Goal: Task Accomplishment & Management: Complete application form

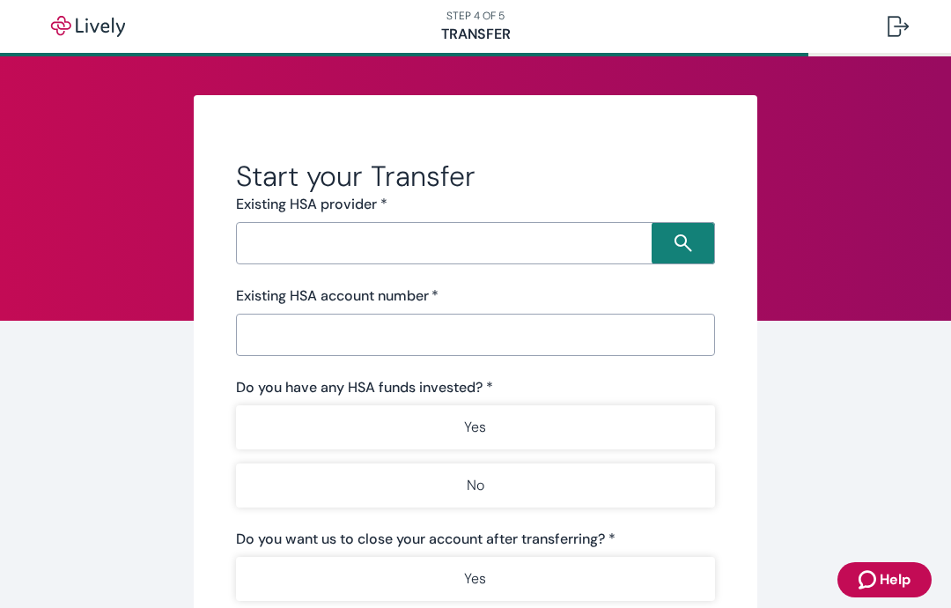
click at [595, 251] on input "Search input" at bounding box center [446, 243] width 410 height 25
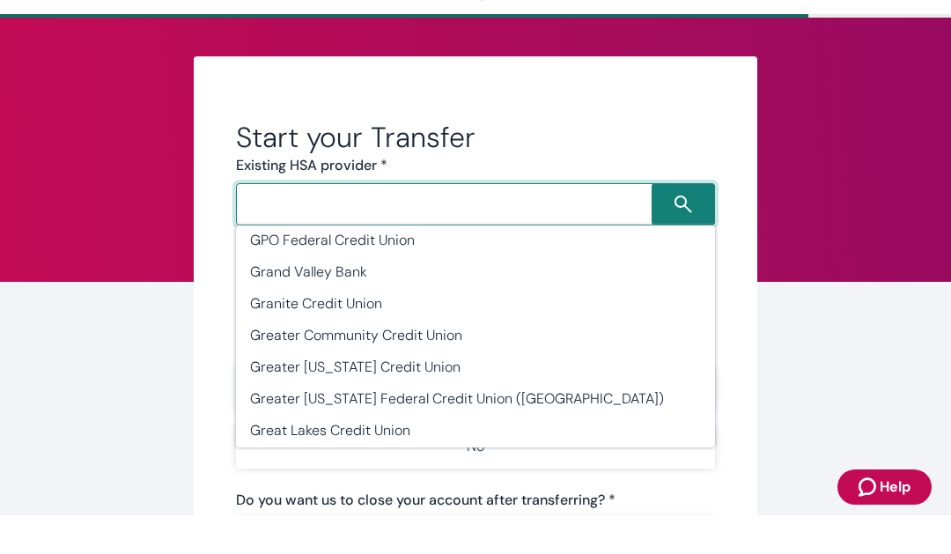
scroll to position [21807, 0]
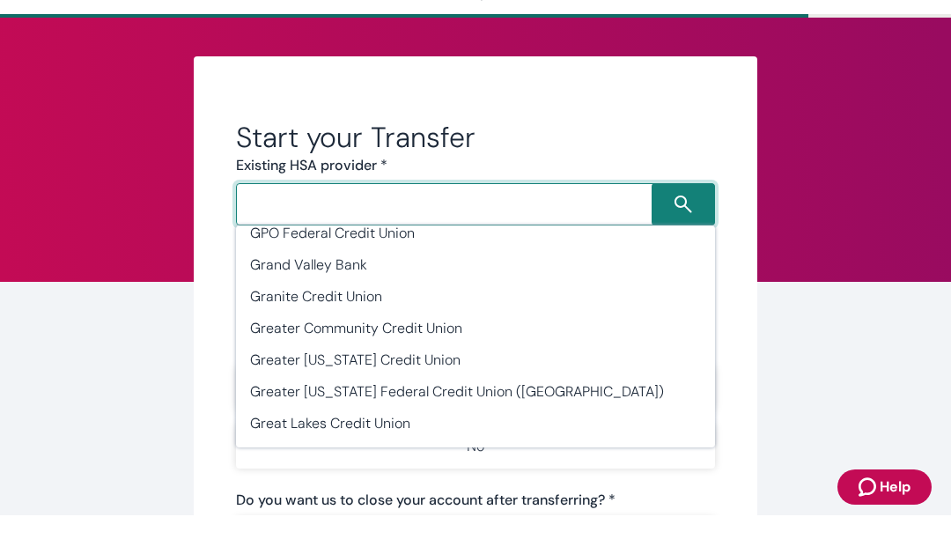
click at [578, 231] on input "Search input" at bounding box center [446, 243] width 410 height 25
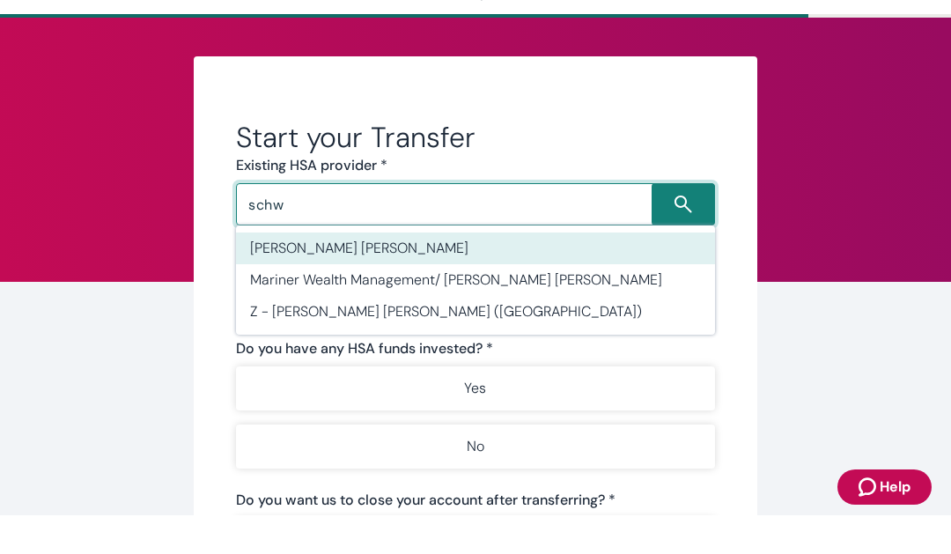
click at [377, 271] on li "Charles Schwab" at bounding box center [475, 287] width 479 height 32
type input "Charles Schwab"
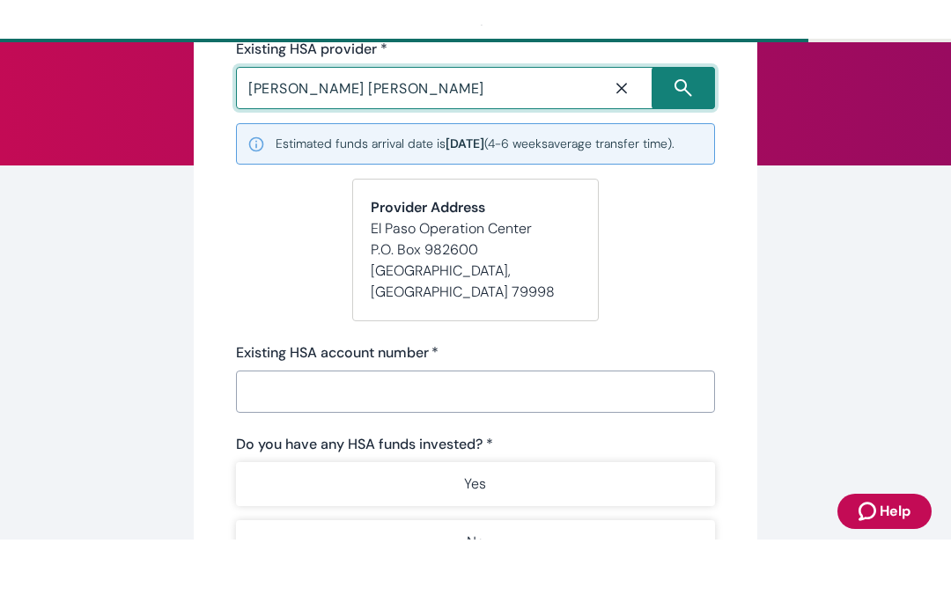
scroll to position [144, 0]
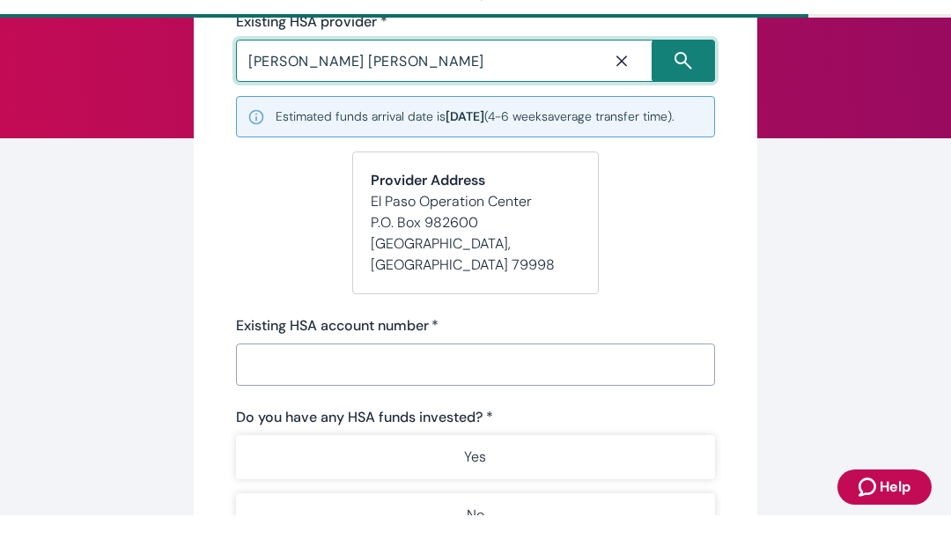
click at [678, 386] on input "Existing HSA account number   *" at bounding box center [475, 403] width 479 height 35
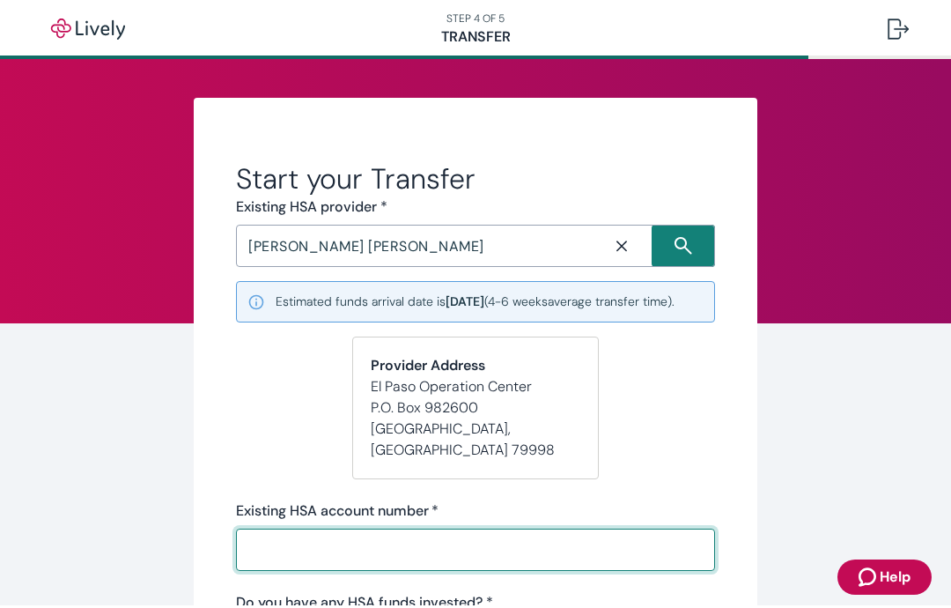
scroll to position [0, 0]
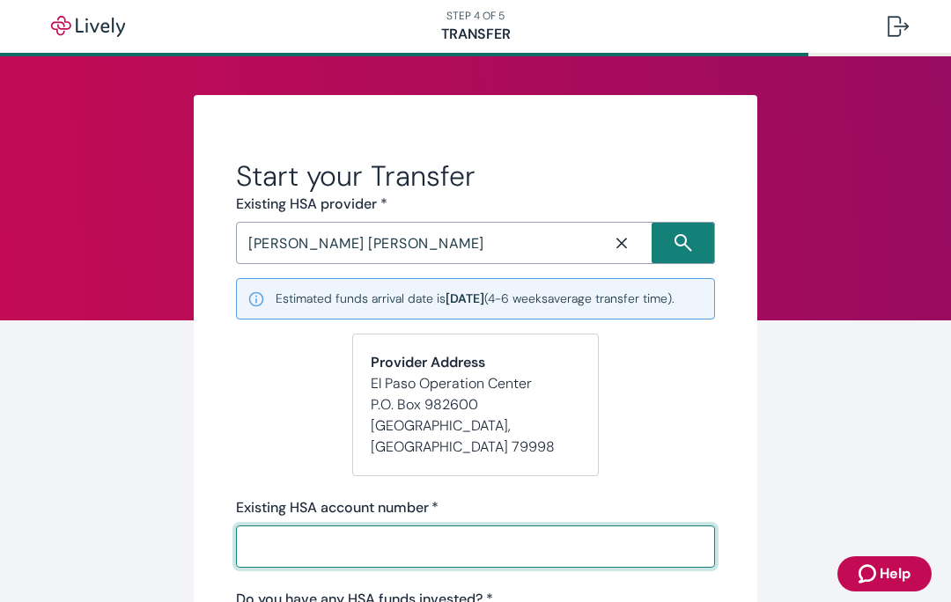
click at [752, 50] on nav "STEP 4 OF 5 Transfer" at bounding box center [475, 26] width 951 height 53
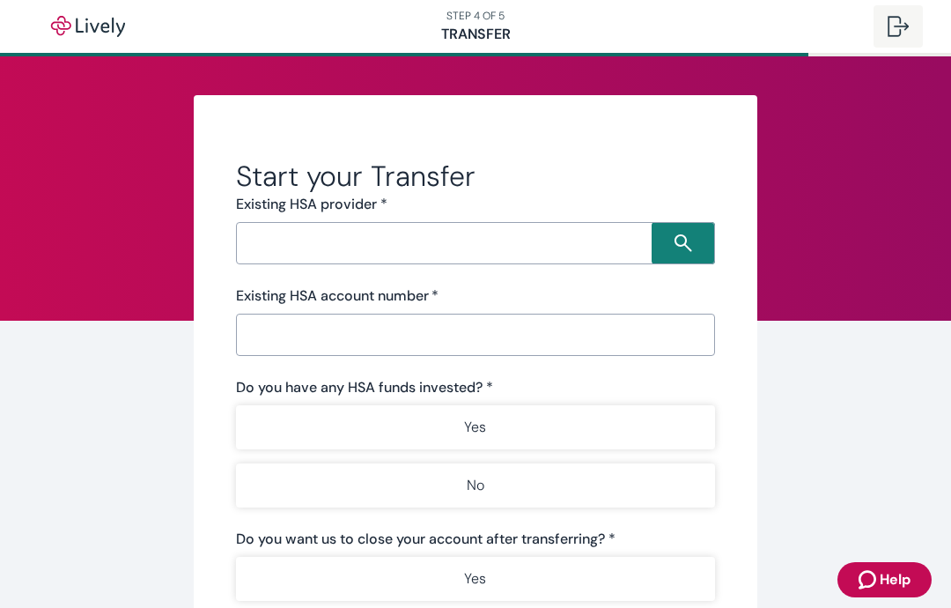
click at [902, 30] on div at bounding box center [898, 26] width 21 height 21
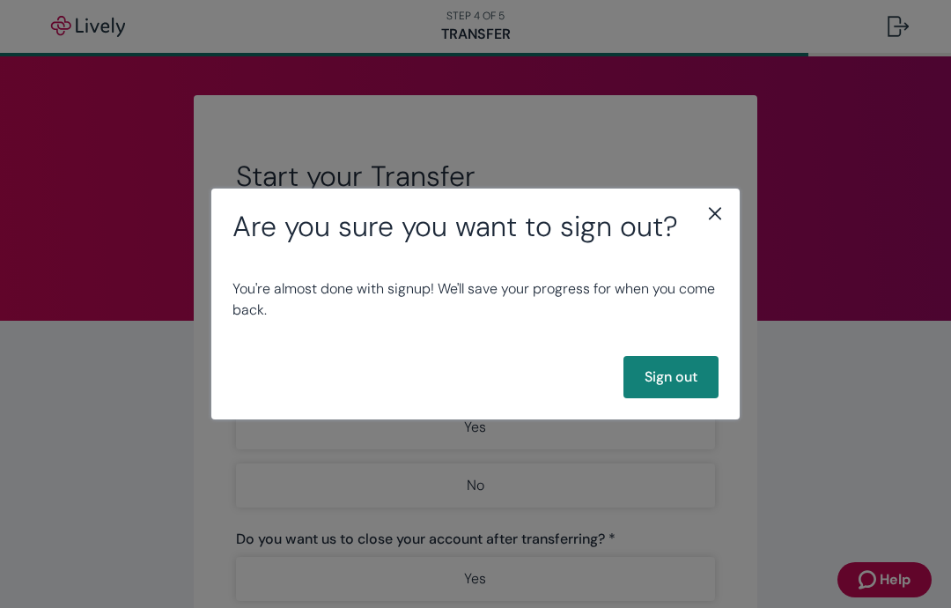
click at [724, 215] on icon "close" at bounding box center [715, 213] width 21 height 21
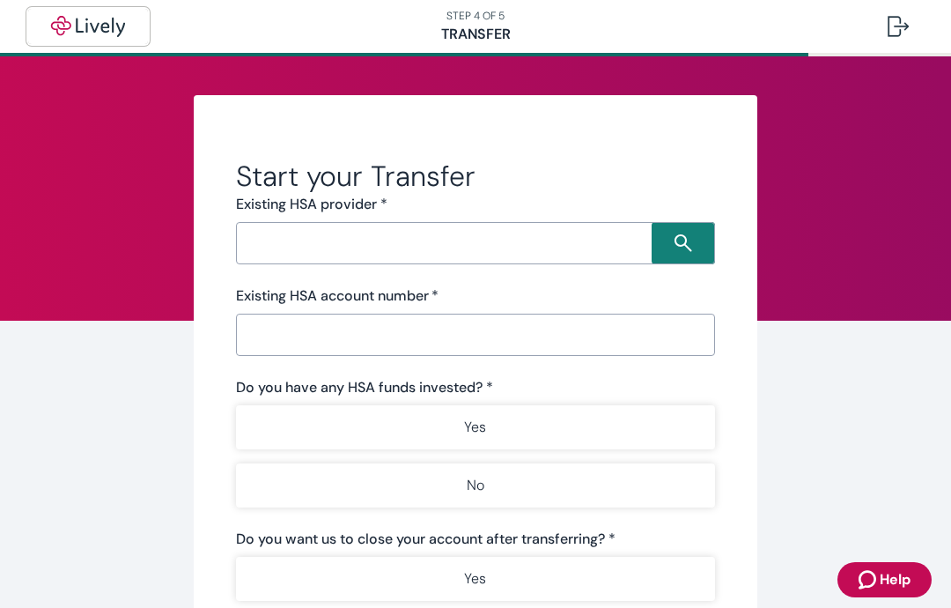
click at [70, 32] on img "button" at bounding box center [88, 26] width 99 height 21
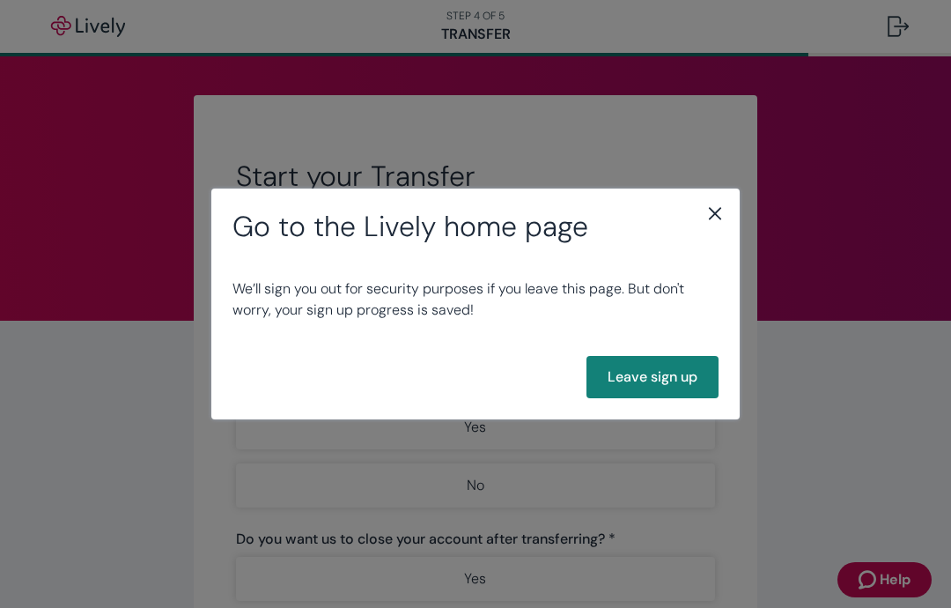
click at [822, 403] on div "Go to the Lively home page We’ll sign you out for security purposes if you leav…" at bounding box center [475, 304] width 951 height 608
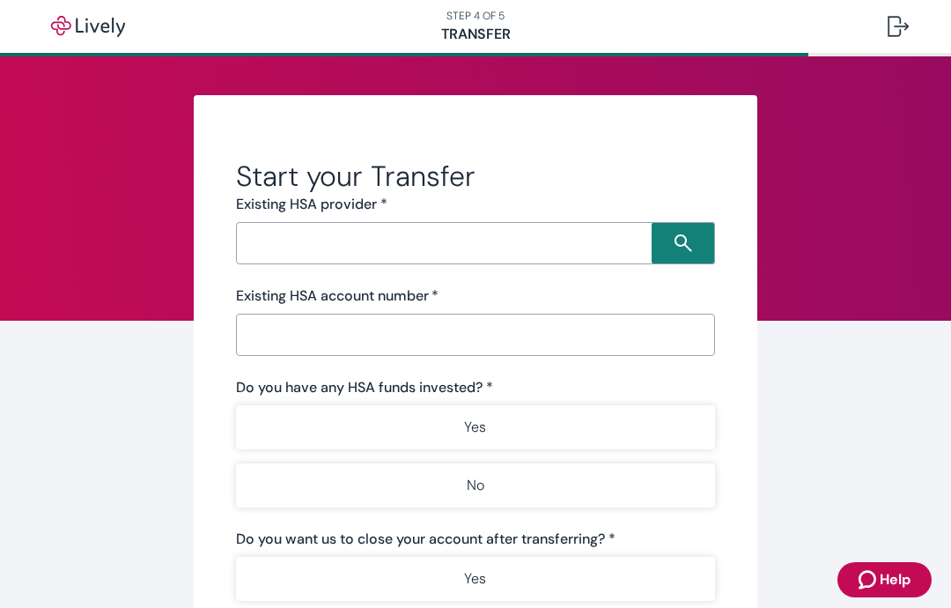
click at [794, 420] on div "Start your Transfer Existing HSA provider * ​ Existing HSA account number   * ​…" at bounding box center [475, 481] width 845 height 772
click at [50, 29] on img "button" at bounding box center [88, 26] width 99 height 21
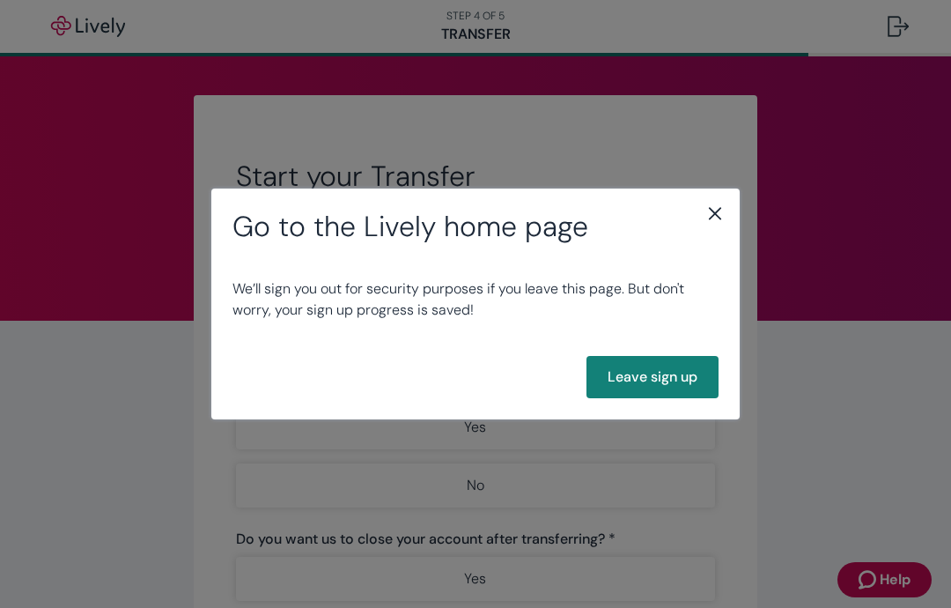
click at [819, 413] on div "Go to the Lively home page We’ll sign you out for security purposes if you leav…" at bounding box center [475, 304] width 951 height 608
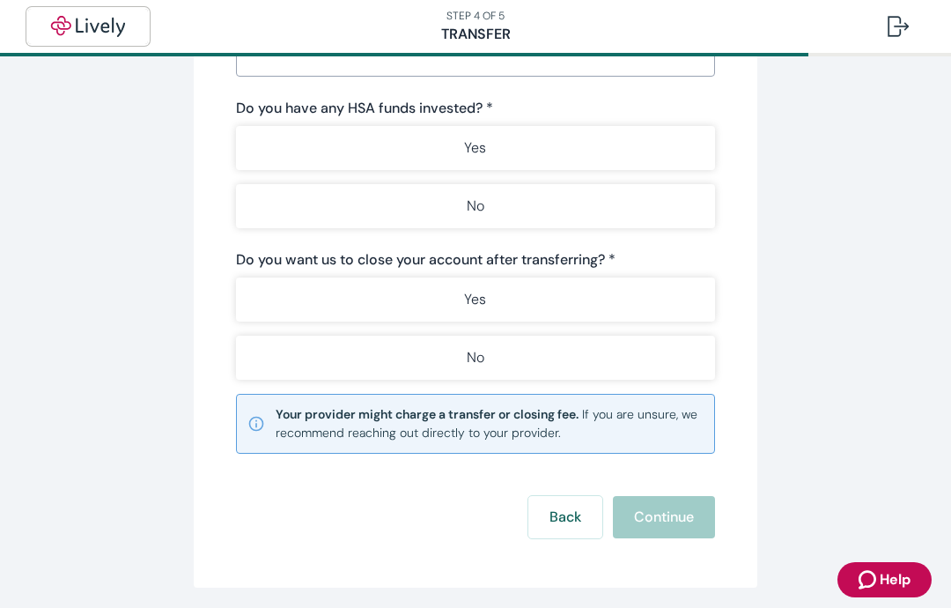
scroll to position [280, 0]
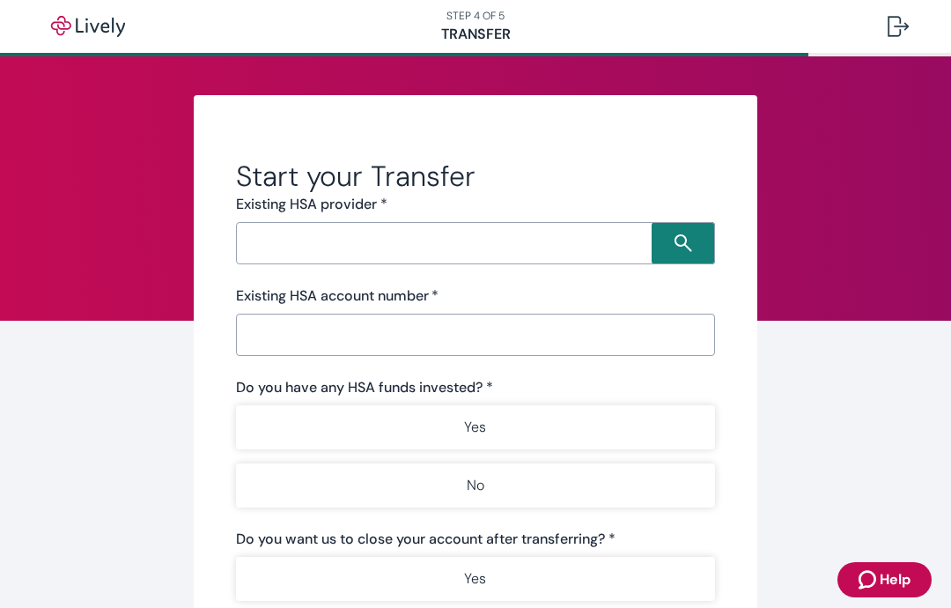
click at [914, 579] on button "Help" at bounding box center [885, 579] width 94 height 35
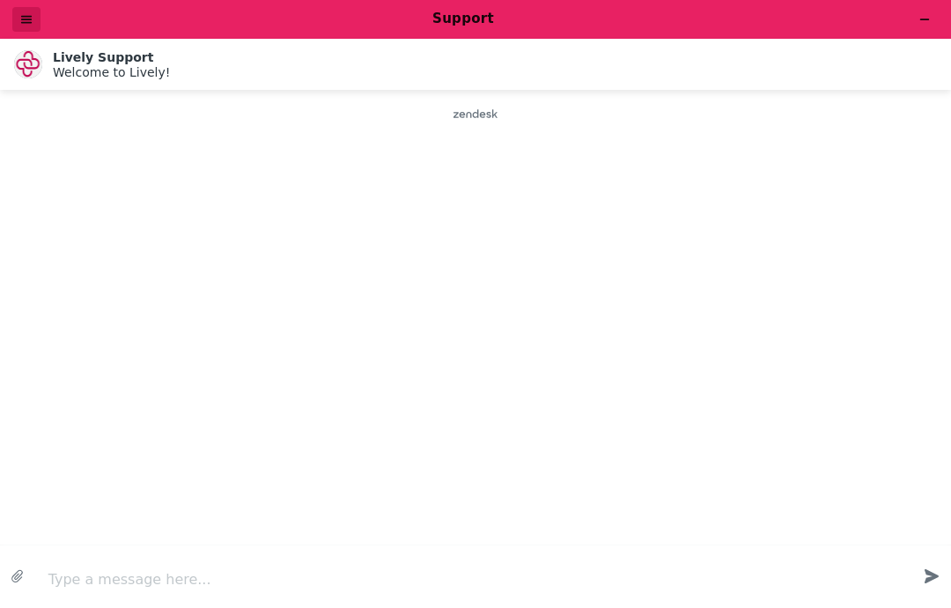
click at [26, 24] on button "Menu" at bounding box center [26, 19] width 28 height 25
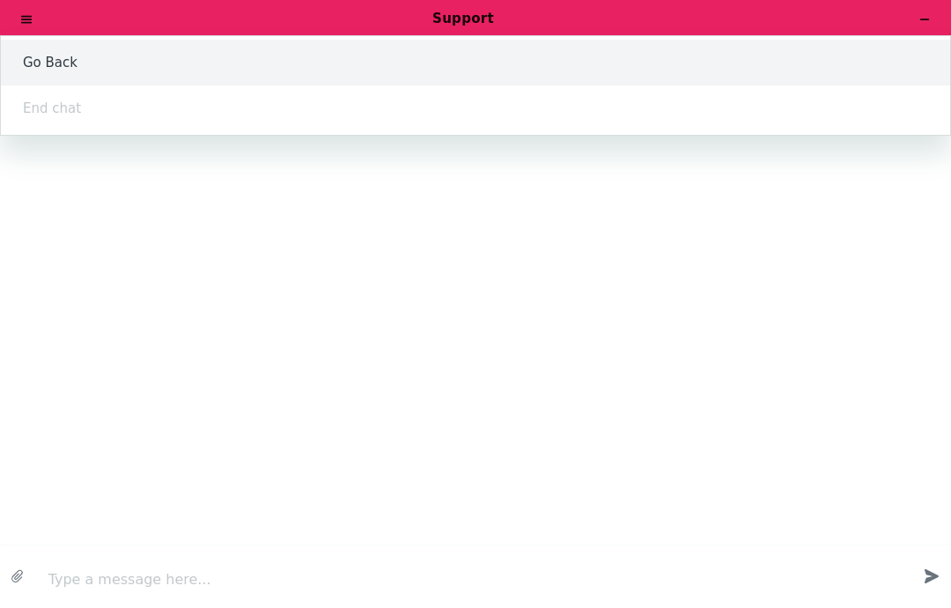
click at [31, 60] on li "Go Back" at bounding box center [475, 63] width 949 height 46
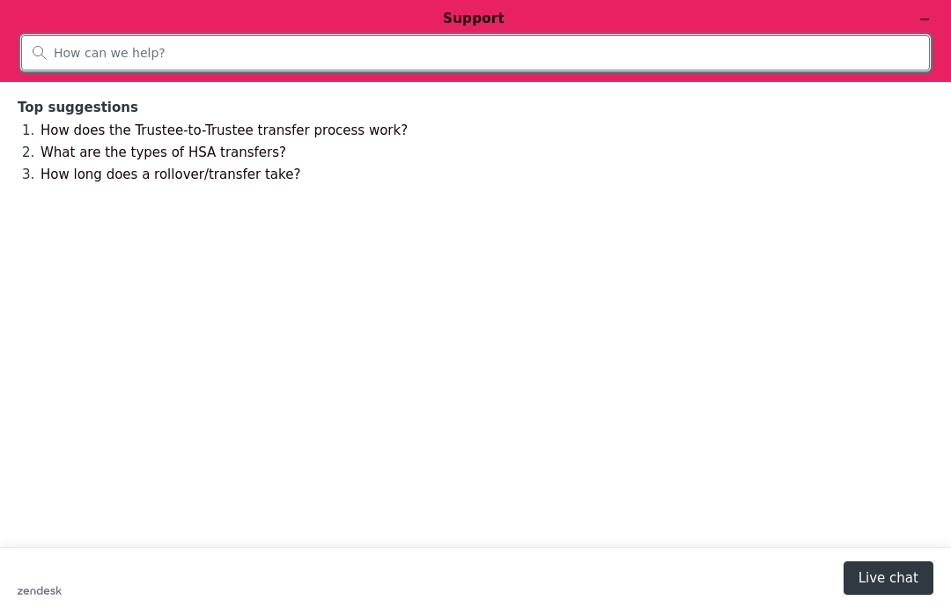
click at [55, 60] on input "search" at bounding box center [486, 53] width 865 height 16
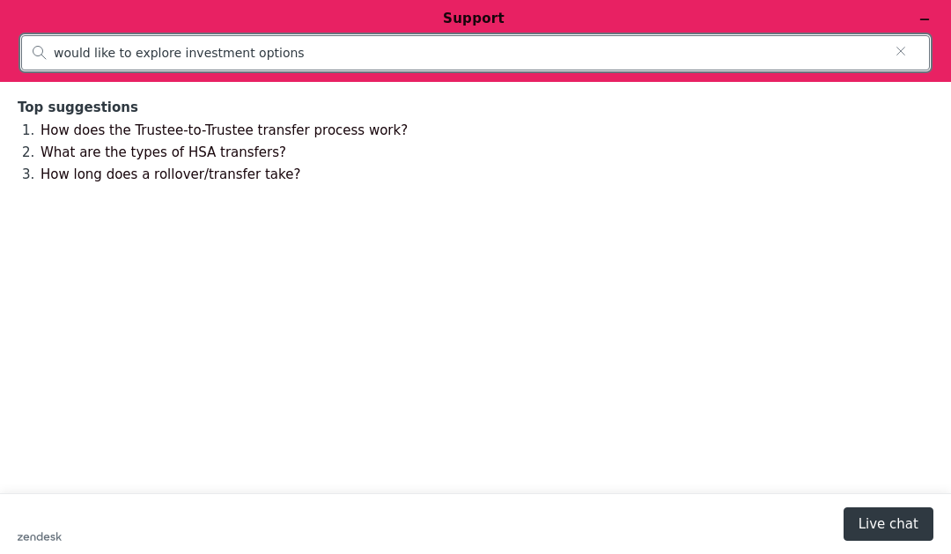
type input "would like to explore investment options"
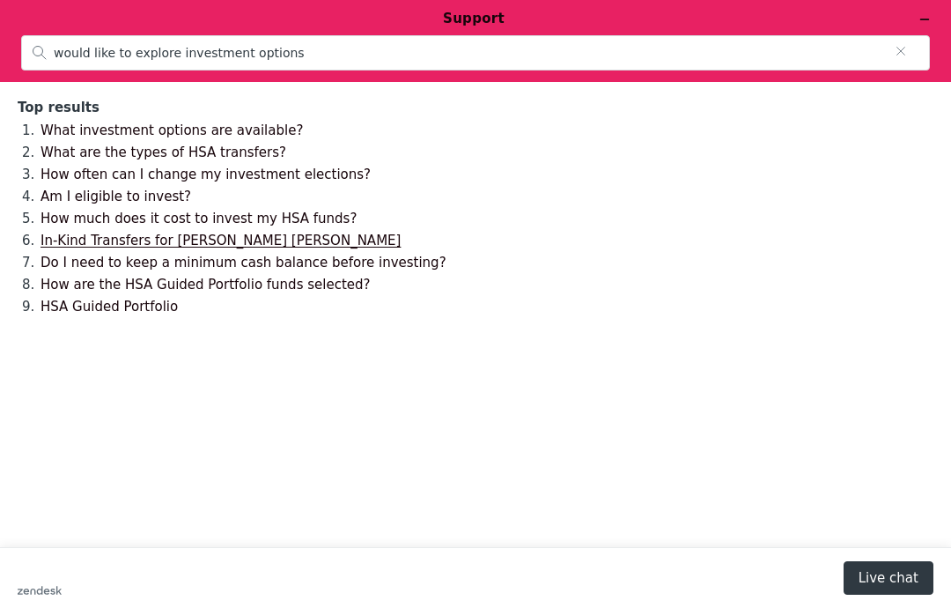
click at [237, 239] on link "In-Kind Transfers for [PERSON_NAME] [PERSON_NAME]" at bounding box center [221, 241] width 360 height 16
